Goal: Communication & Community: Answer question/provide support

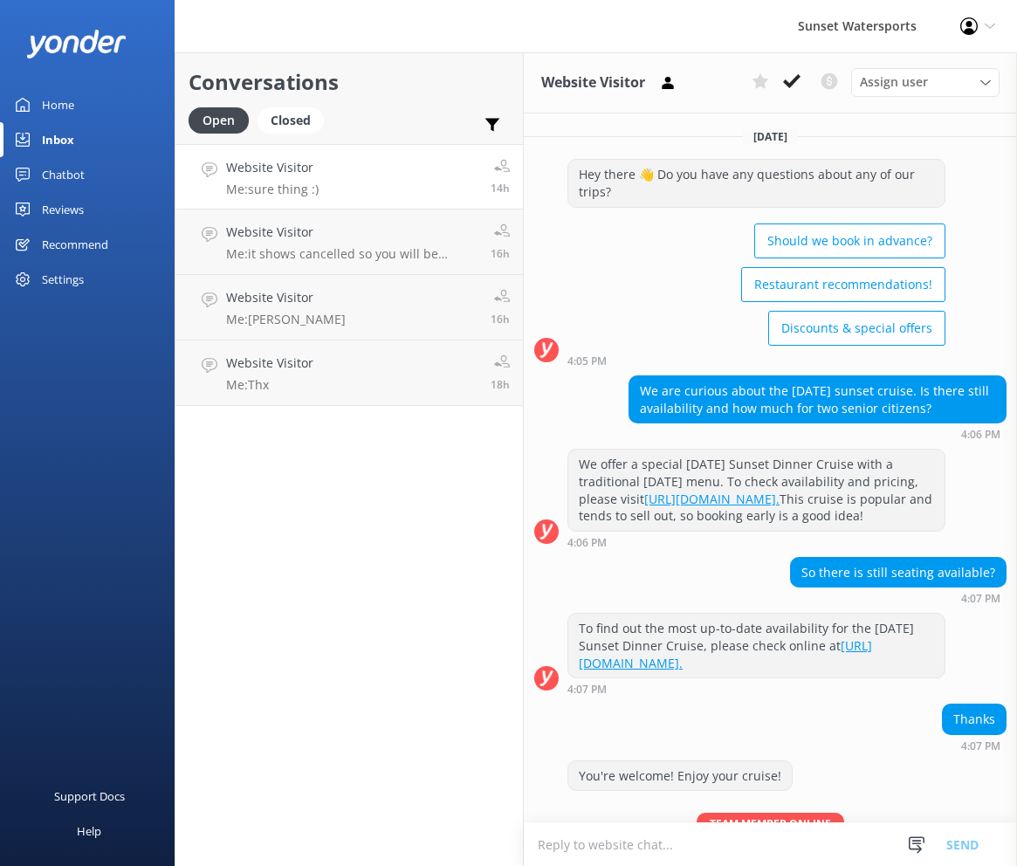
scroll to position [128, 0]
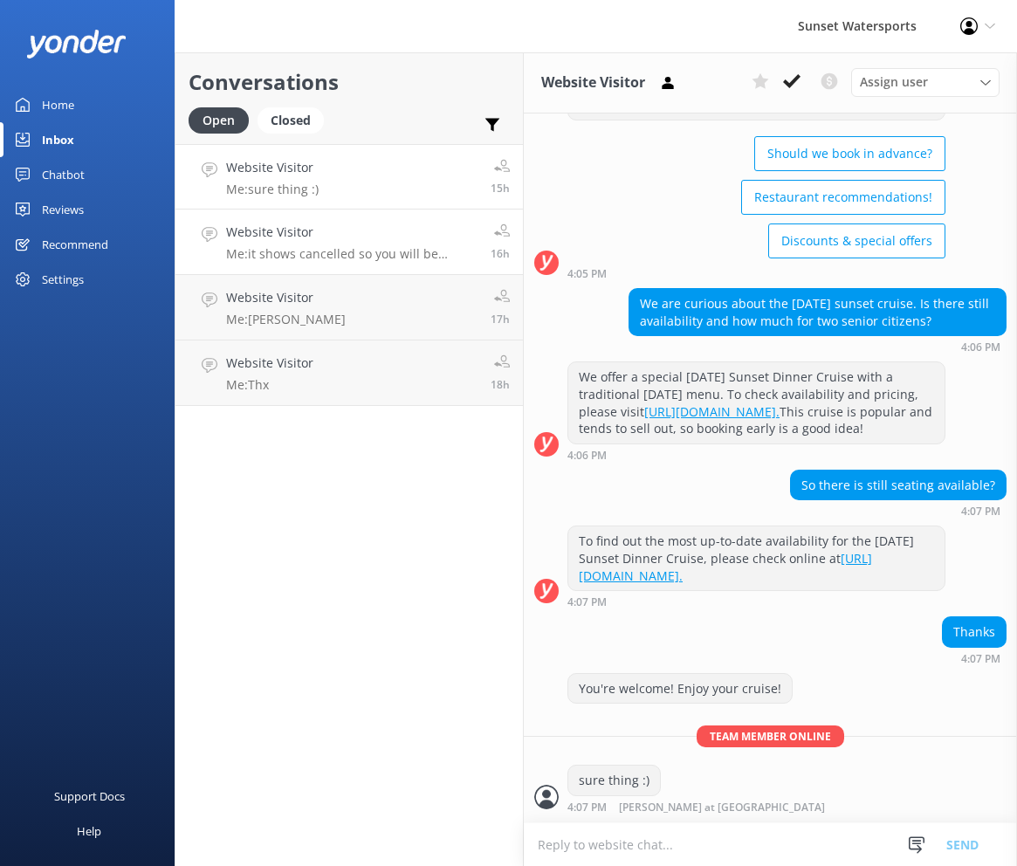
click at [324, 243] on div "Website Visitor Me: it shows cancelled so you will be automatically refunded" at bounding box center [351, 242] width 251 height 38
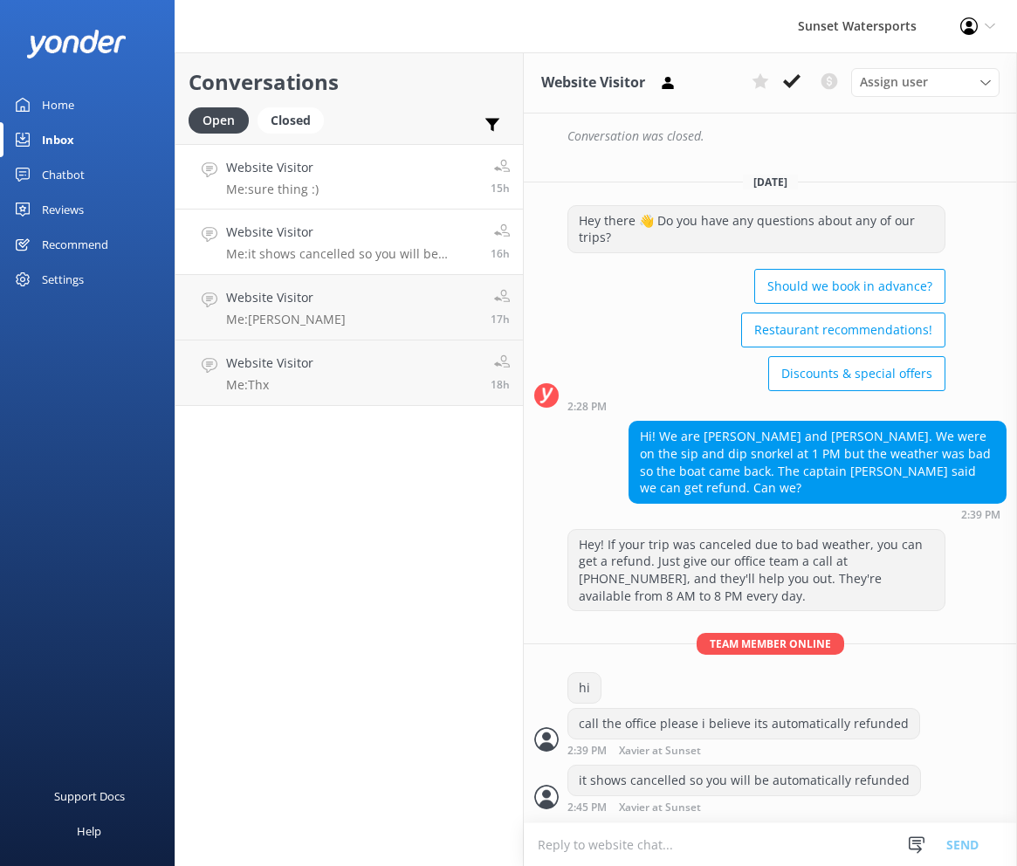
click at [291, 148] on link "Website Visitor Me: sure thing :) 15h" at bounding box center [348, 176] width 347 height 65
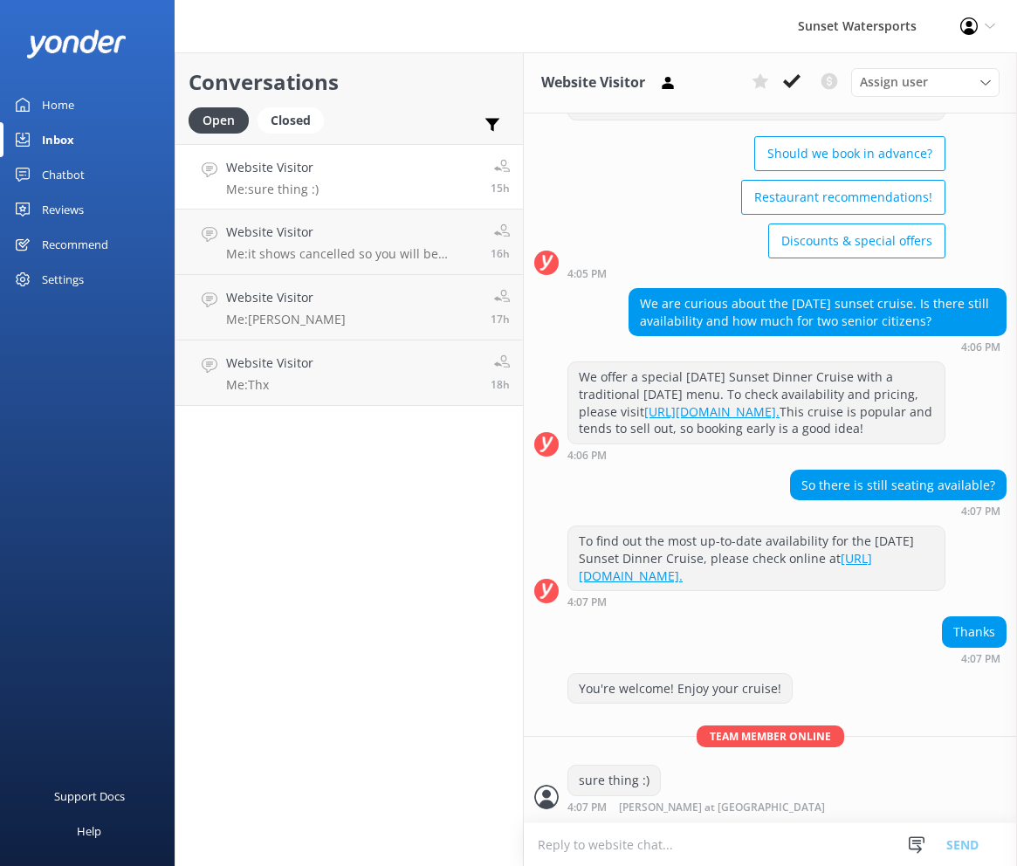
scroll to position [128, 0]
click at [785, 87] on icon at bounding box center [791, 80] width 17 height 17
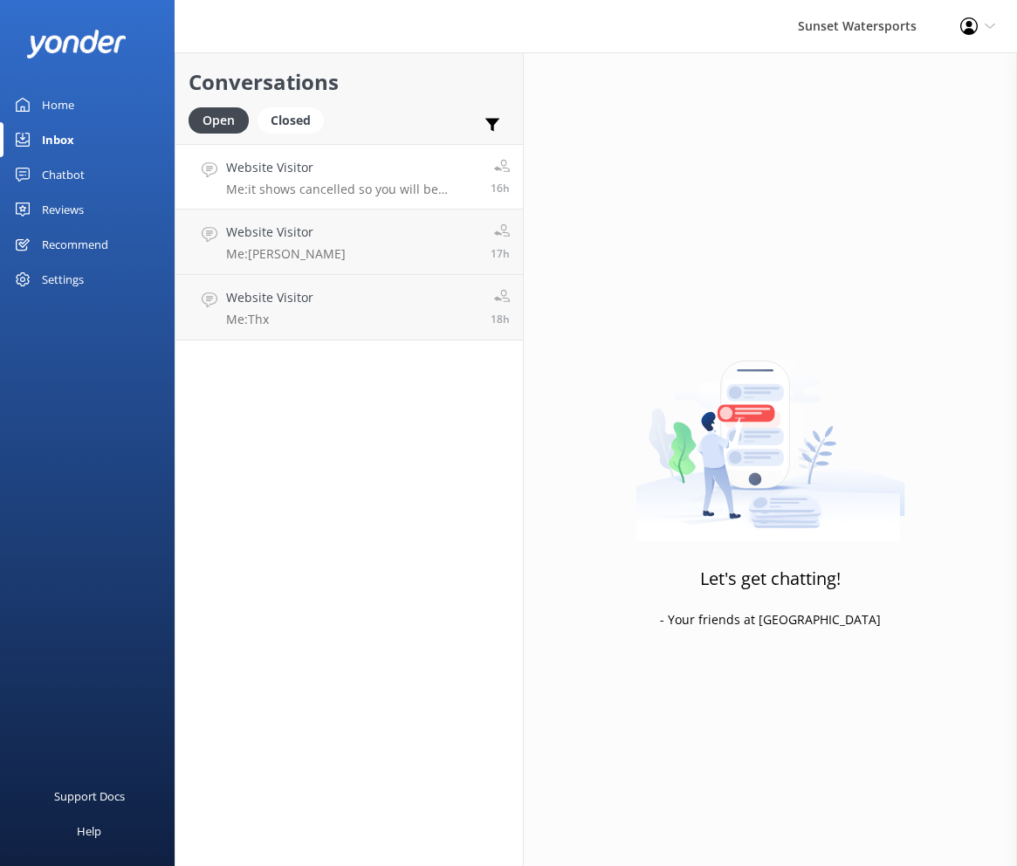
click at [317, 190] on p "Me: it shows cancelled so you will be automatically refunded" at bounding box center [351, 190] width 251 height 16
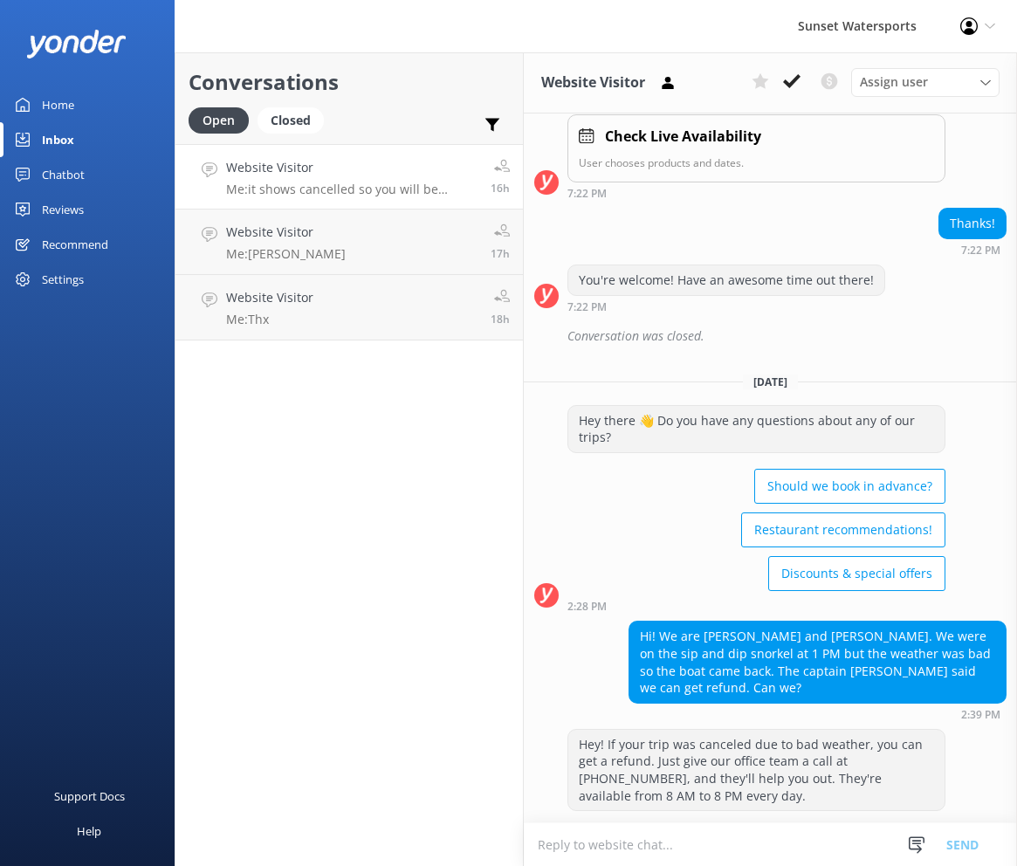
scroll to position [1000, 0]
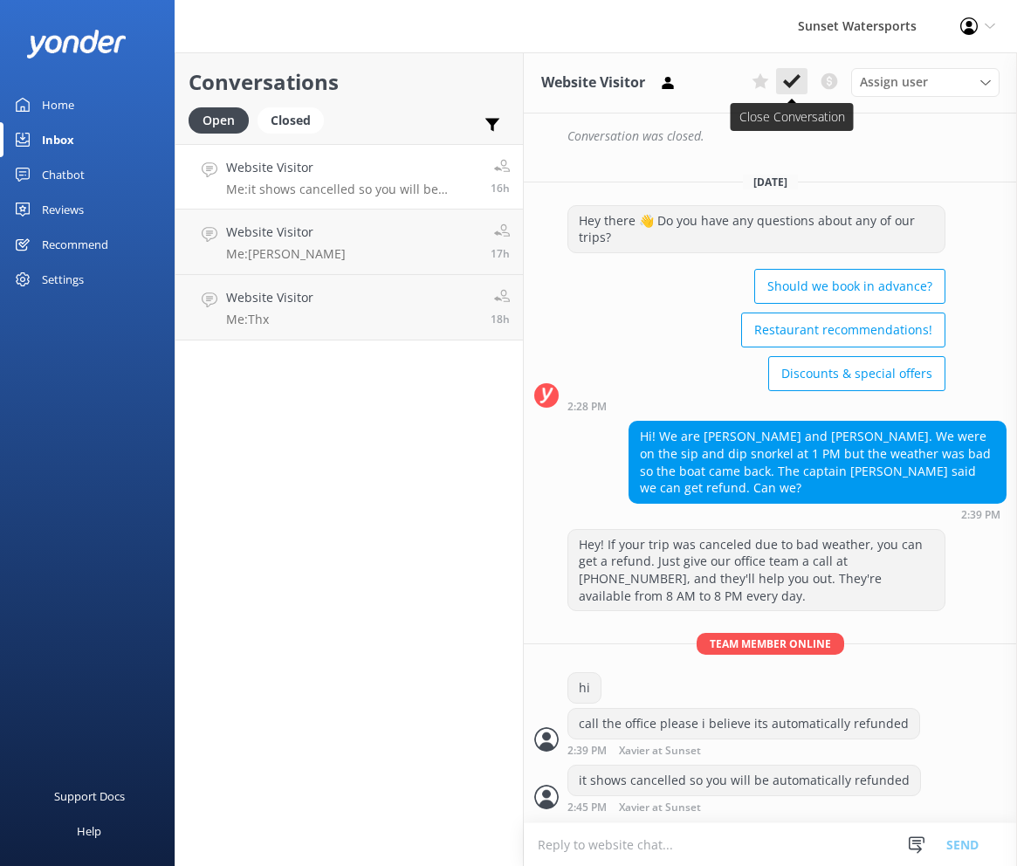
click at [781, 79] on button at bounding box center [791, 81] width 31 height 26
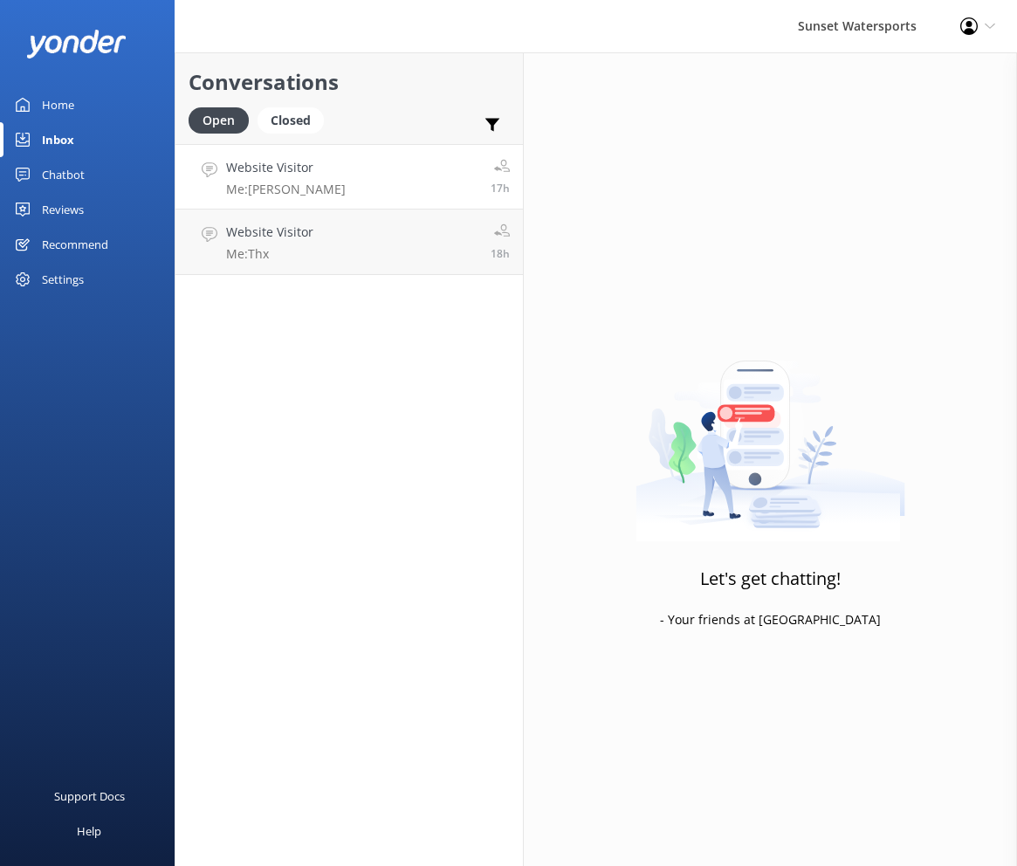
click at [346, 177] on link "Website Visitor Me: Ty 17h" at bounding box center [348, 176] width 347 height 65
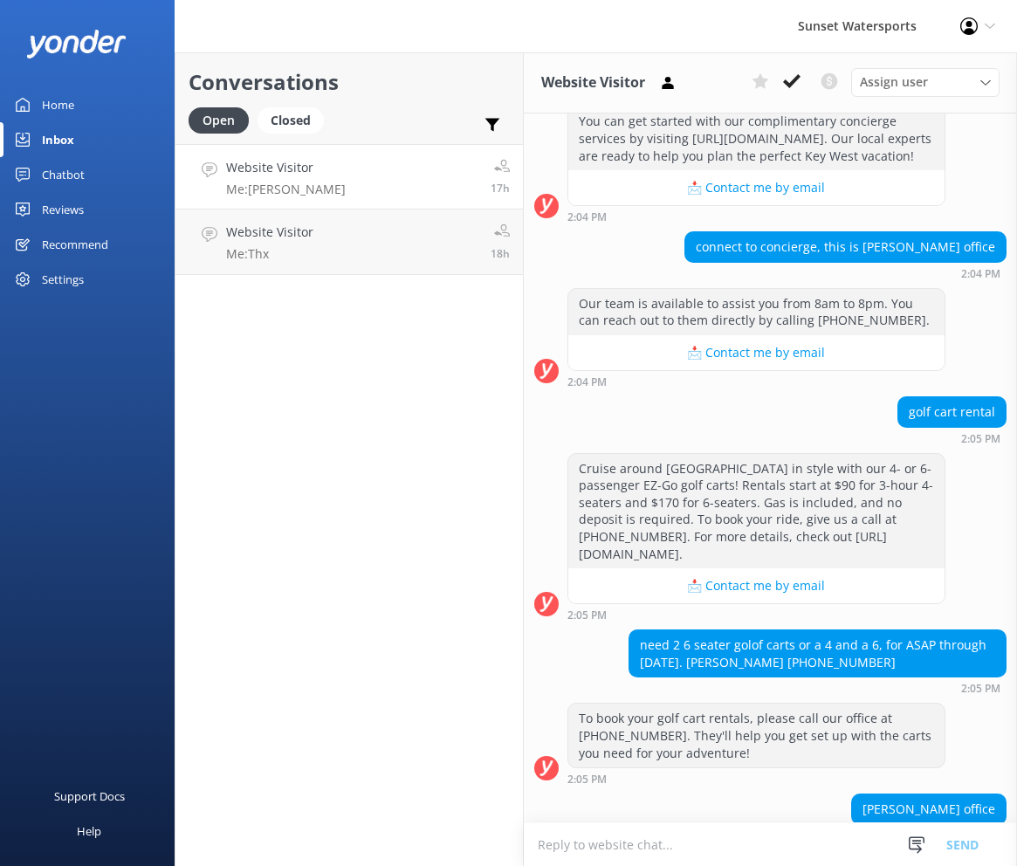
scroll to position [2207, 0]
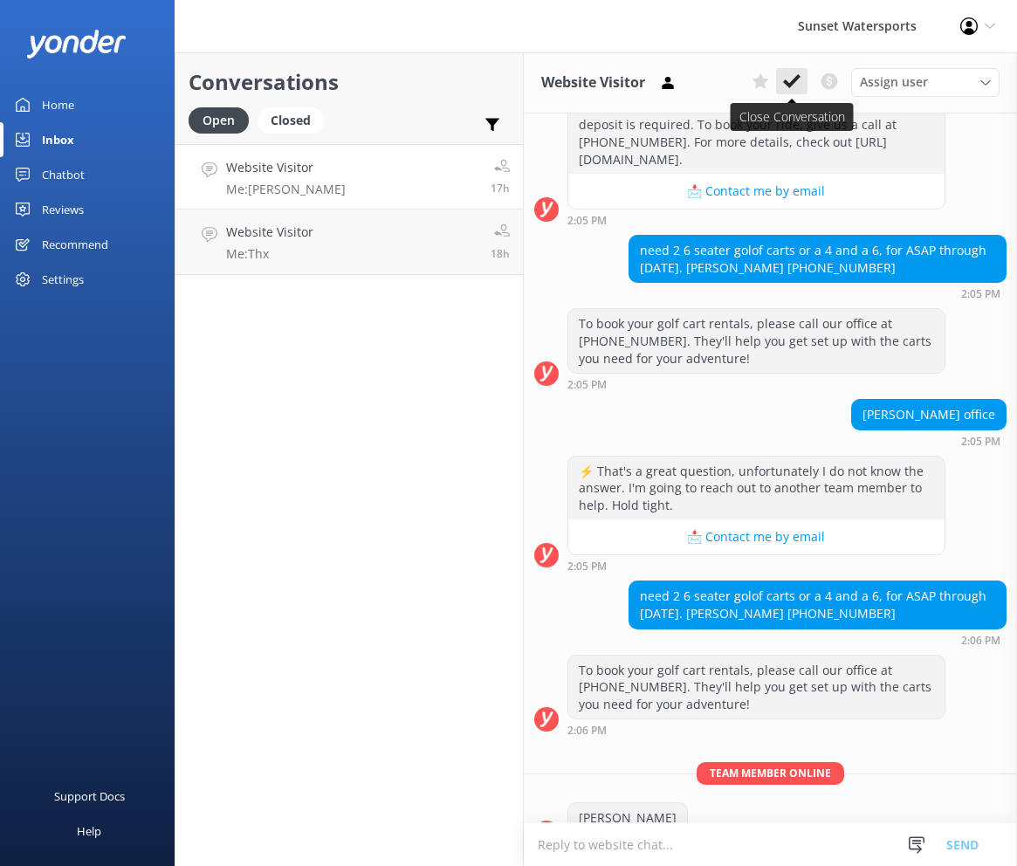
click at [793, 79] on icon at bounding box center [791, 80] width 17 height 17
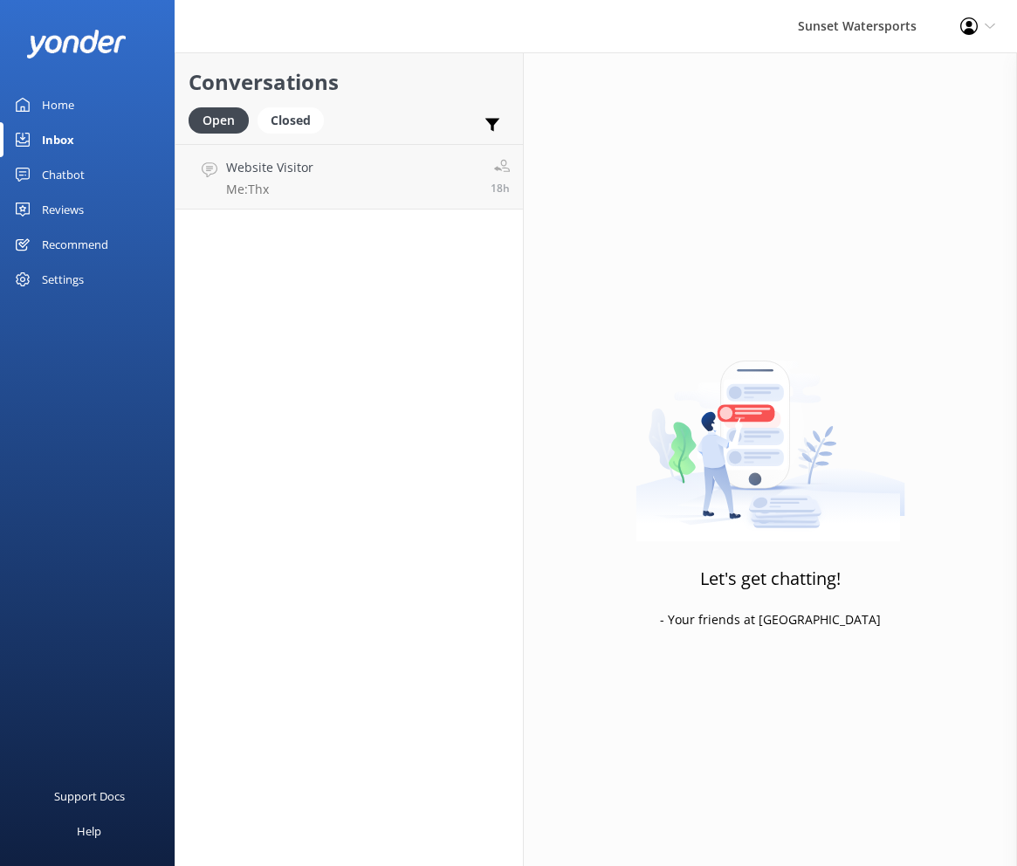
click at [336, 168] on link "Website Visitor Me: Thx 18h" at bounding box center [348, 176] width 347 height 65
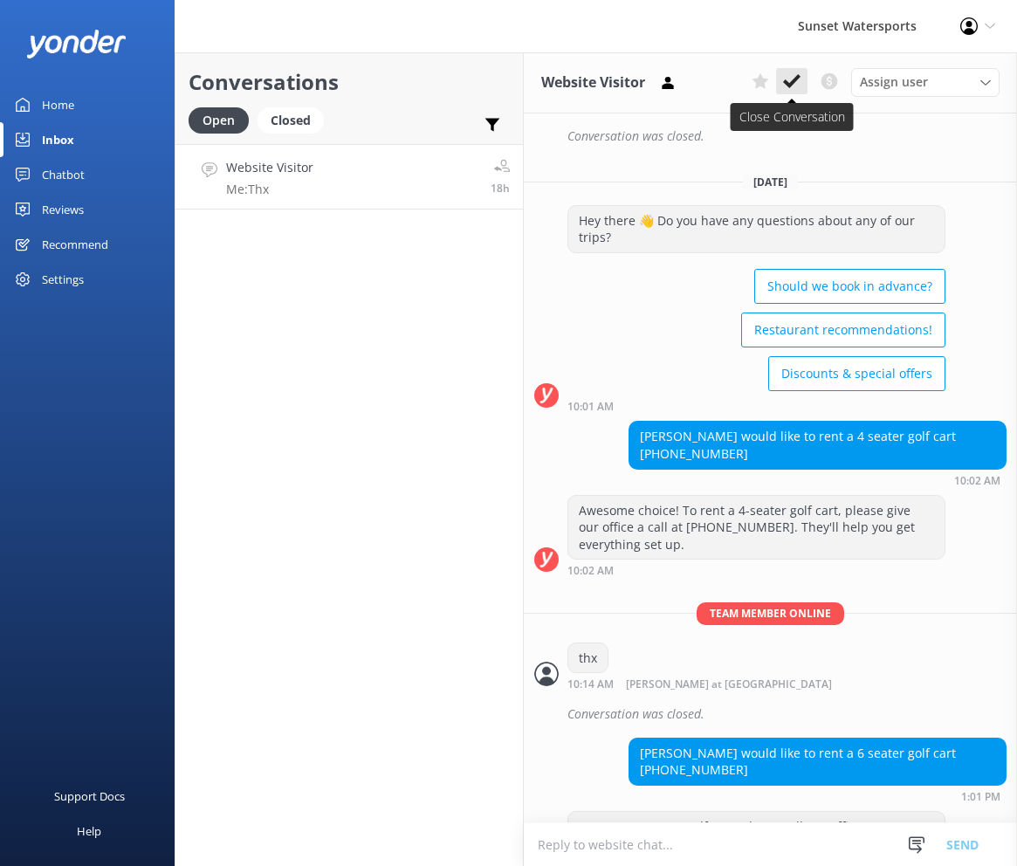
scroll to position [3428, 0]
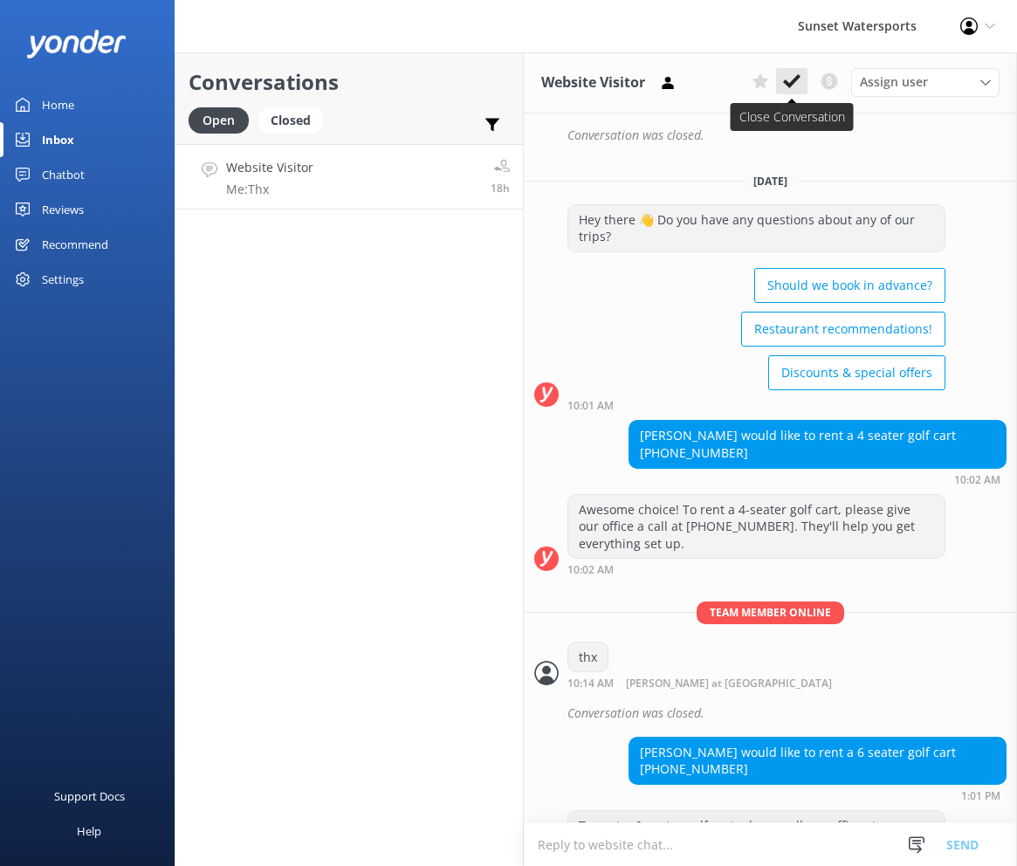
click at [793, 76] on icon at bounding box center [791, 80] width 17 height 17
